Goal: Transaction & Acquisition: Book appointment/travel/reservation

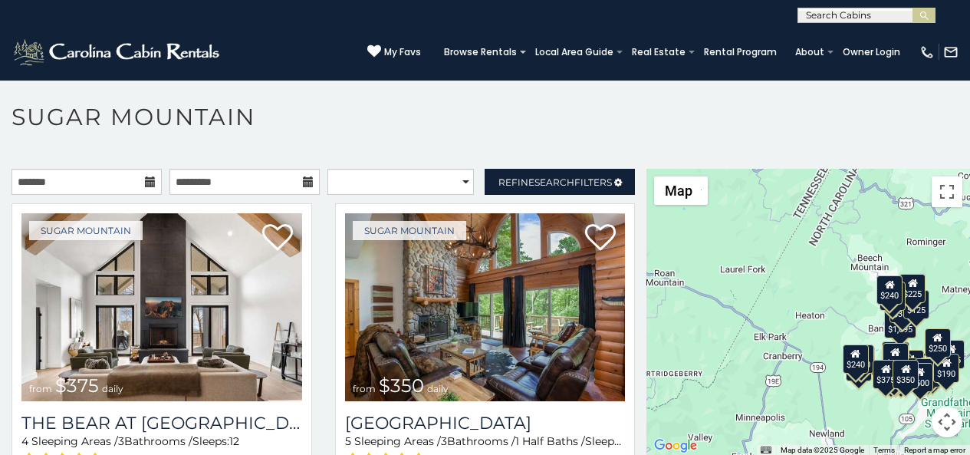
scroll to position [47, 0]
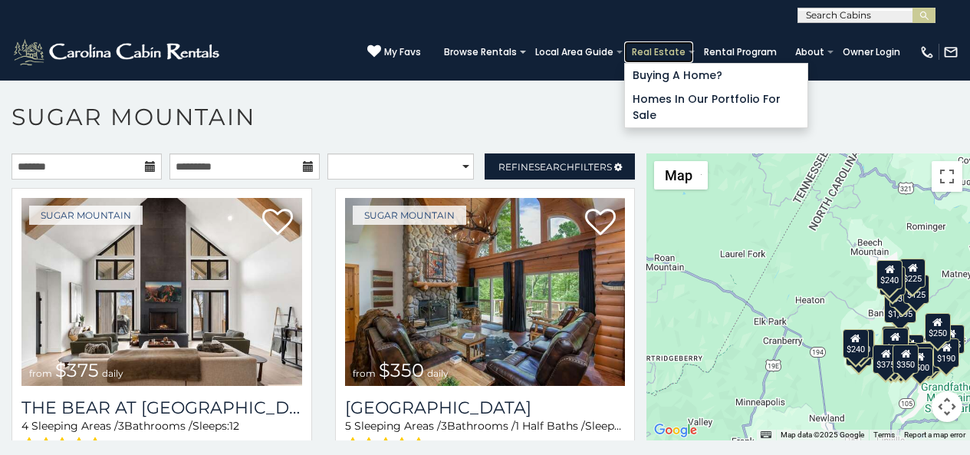
click at [672, 44] on link "Real Estate" at bounding box center [658, 51] width 69 height 21
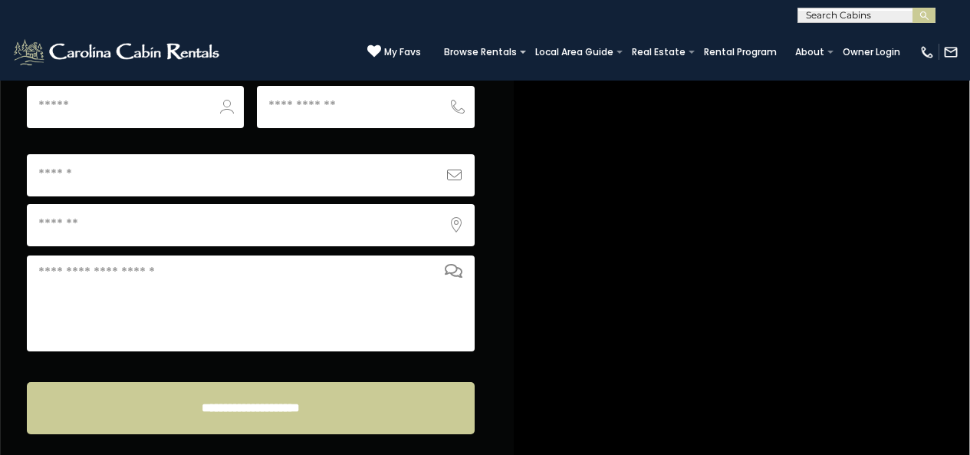
scroll to position [6077, 0]
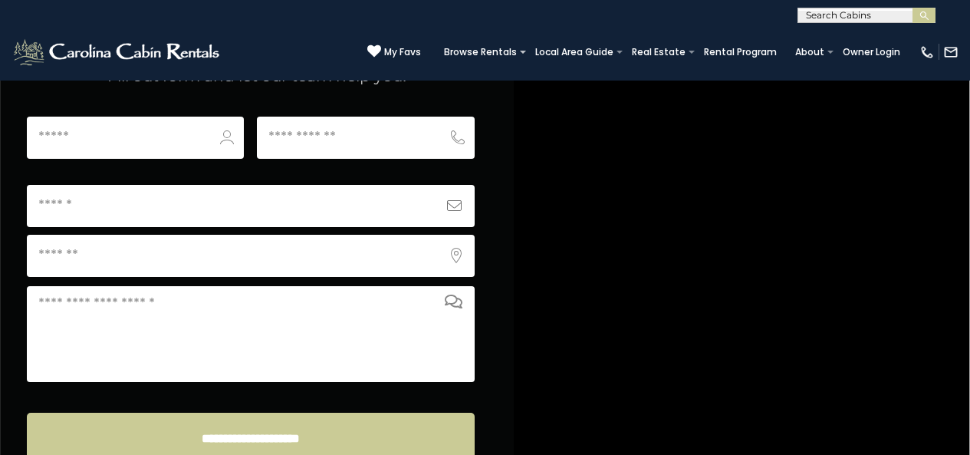
scroll to position [5981, 0]
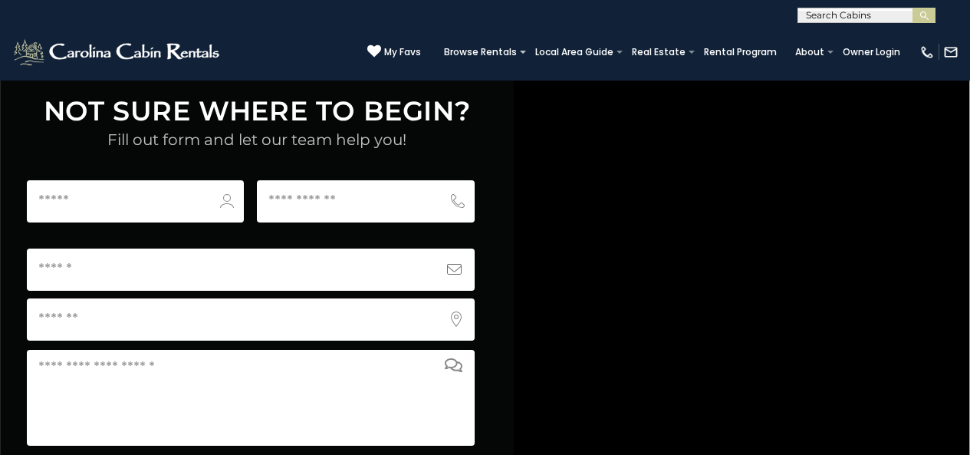
click at [71, 61] on div "(828) 295-6000 My Favs Browse Rentals Local Area Guide Activities & Attractions…" at bounding box center [485, 52] width 970 height 58
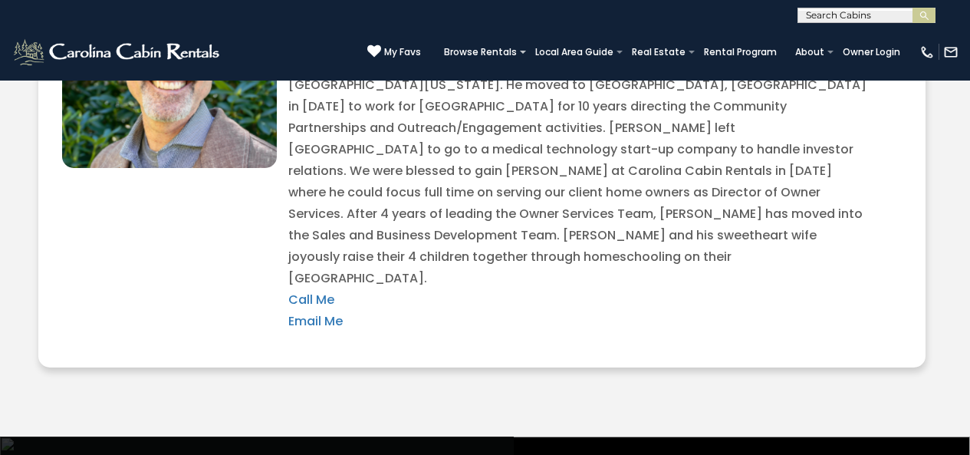
scroll to position [5630, 0]
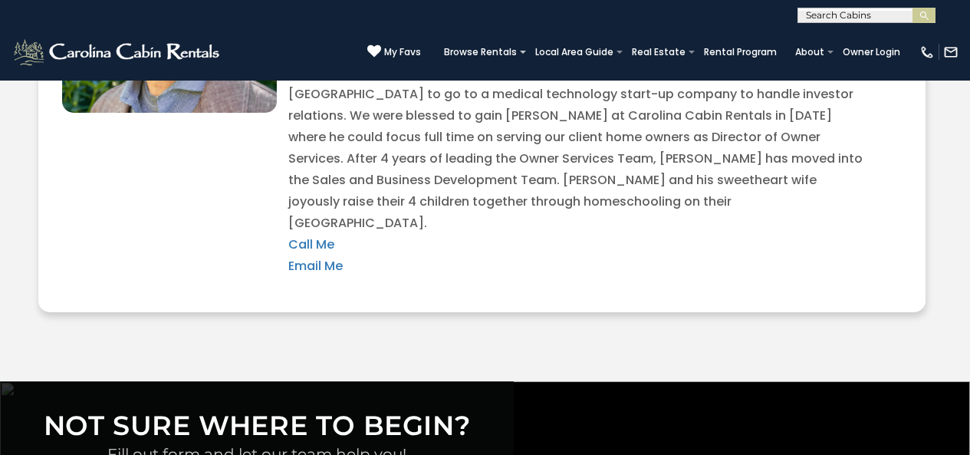
scroll to position [5758, 0]
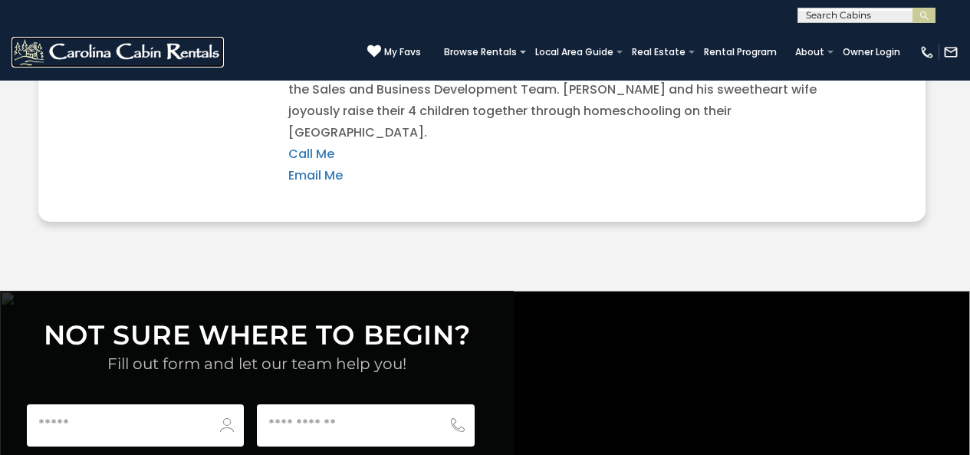
click at [18, 52] on img at bounding box center [118, 52] width 212 height 31
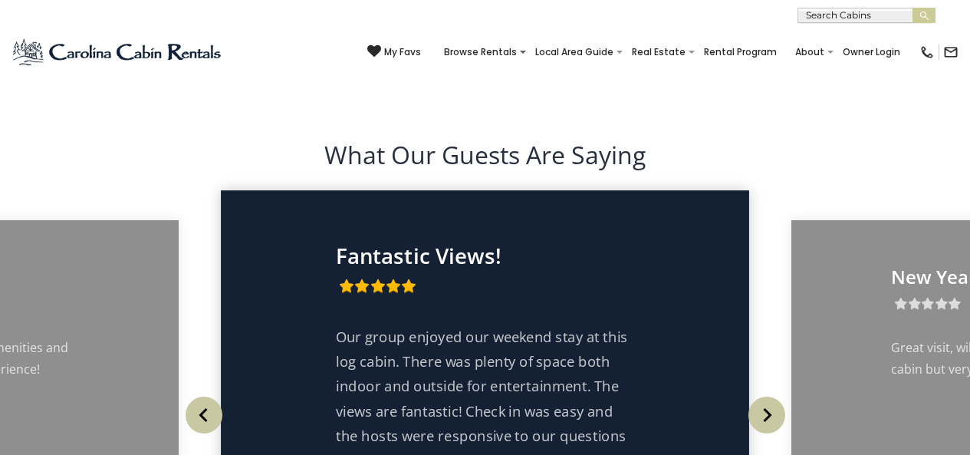
scroll to position [2759, 0]
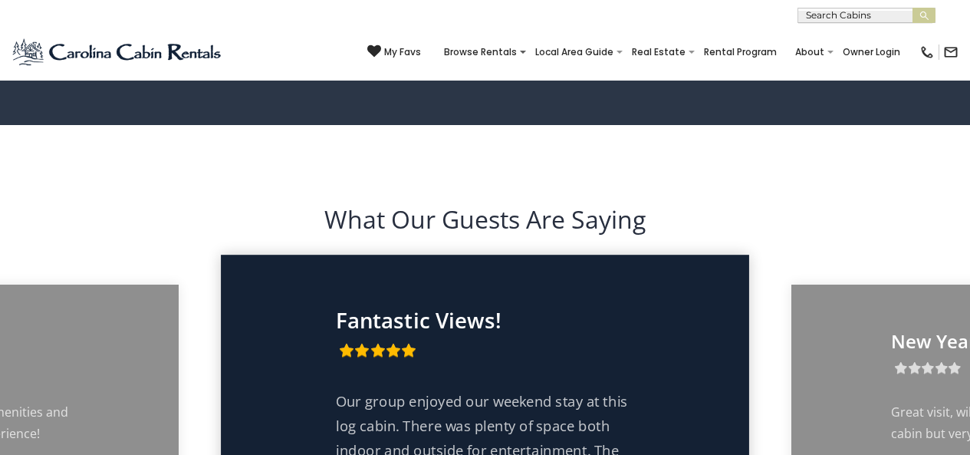
scroll to position [2120, 0]
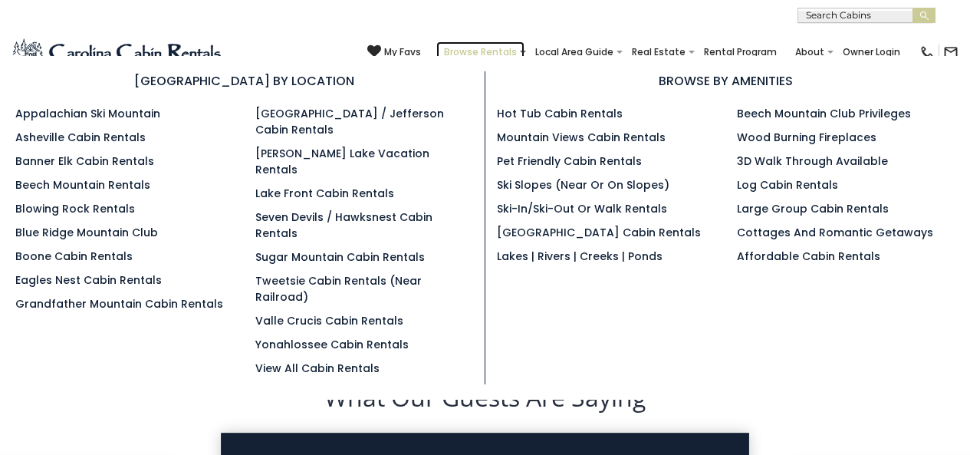
click at [515, 44] on link "Browse Rentals" at bounding box center [480, 51] width 88 height 21
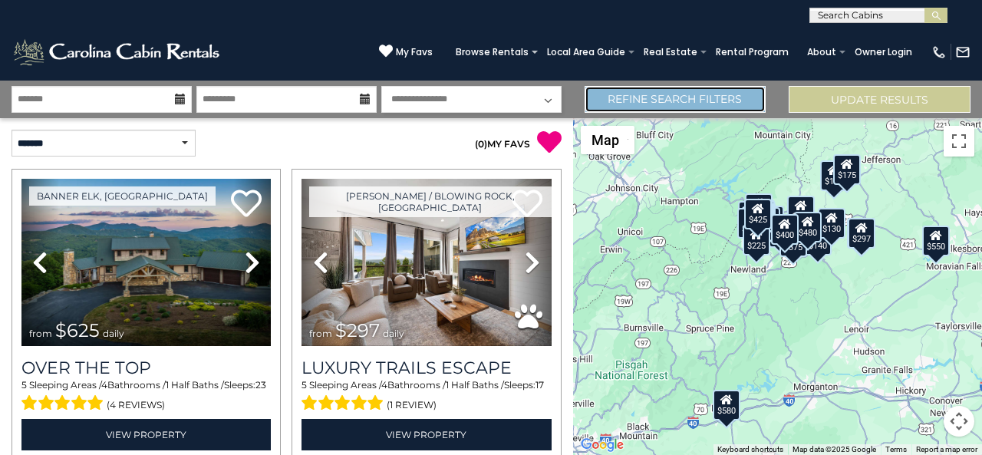
click at [659, 100] on link "Refine Search Filters" at bounding box center [675, 99] width 182 height 27
